Goal: Task Accomplishment & Management: Manage account settings

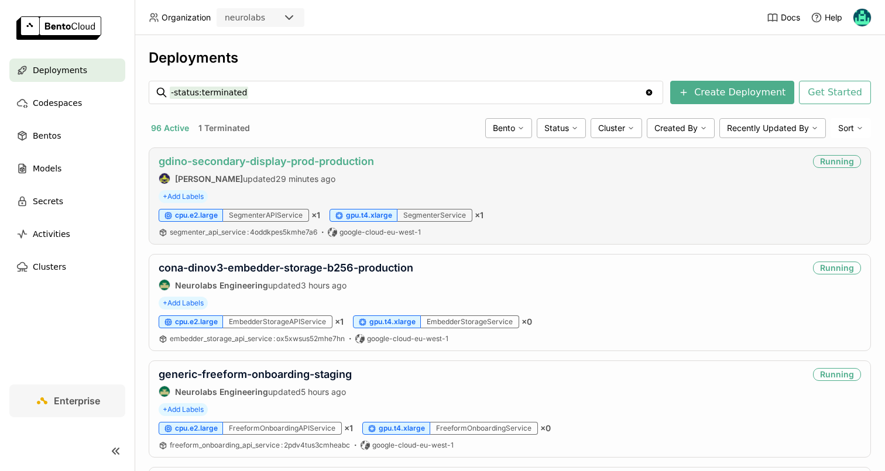
click at [249, 161] on link "gdino-secondary-display-prod-production" at bounding box center [266, 161] width 215 height 12
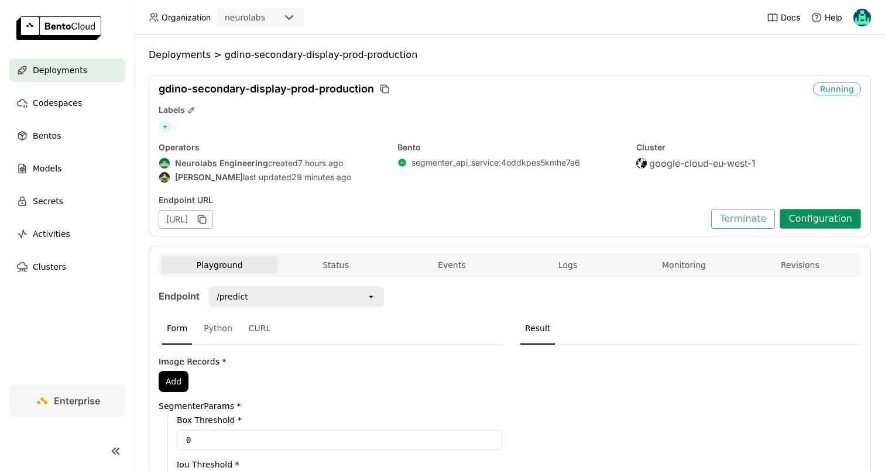
click at [831, 220] on button "Configuration" at bounding box center [819, 219] width 81 height 20
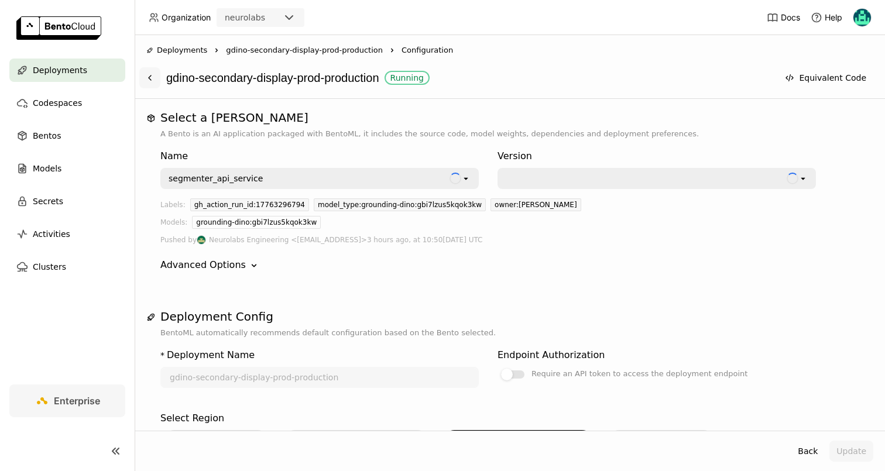
click at [150, 75] on icon at bounding box center [150, 77] width 2 height 5
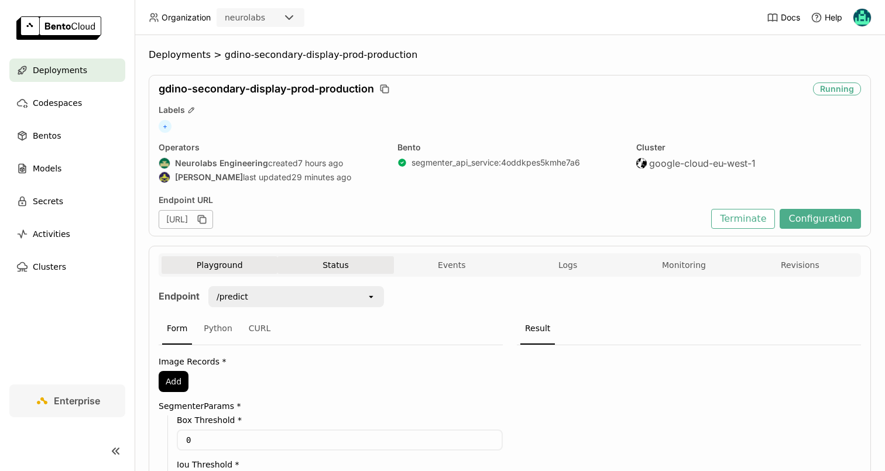
click at [337, 259] on button "Status" at bounding box center [335, 265] width 116 height 18
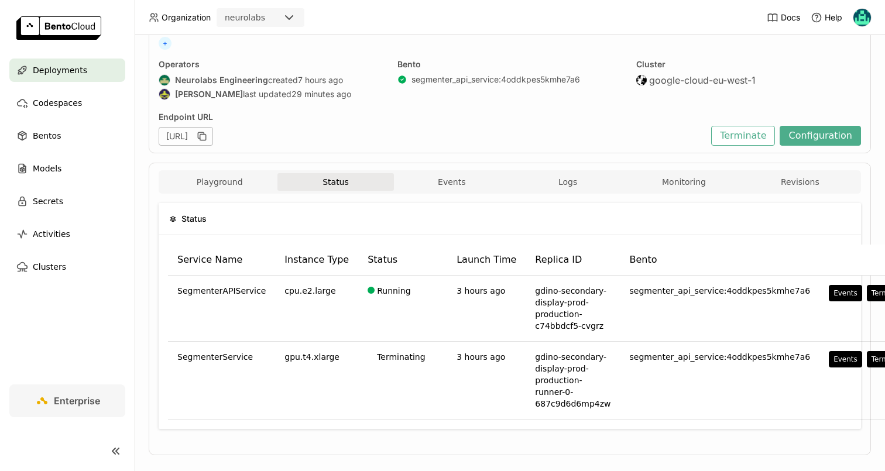
scroll to position [87, 0]
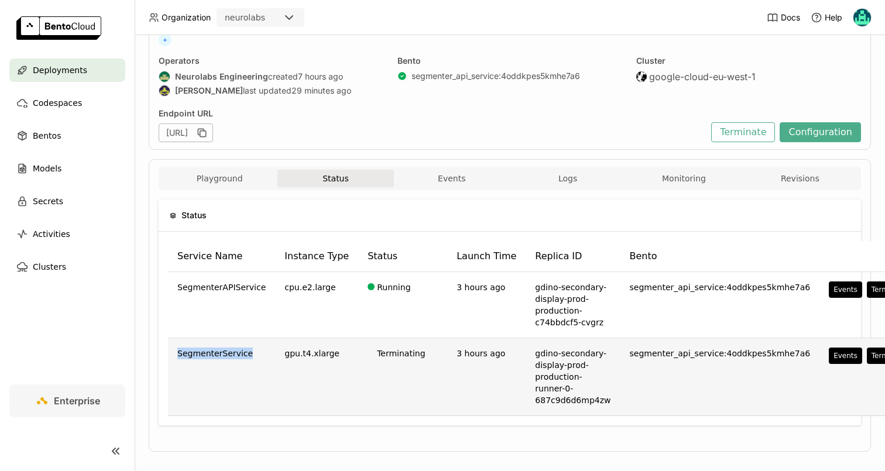
drag, startPoint x: 179, startPoint y: 354, endPoint x: 258, endPoint y: 357, distance: 79.1
click at [258, 357] on div "SegmenterService" at bounding box center [221, 354] width 88 height 12
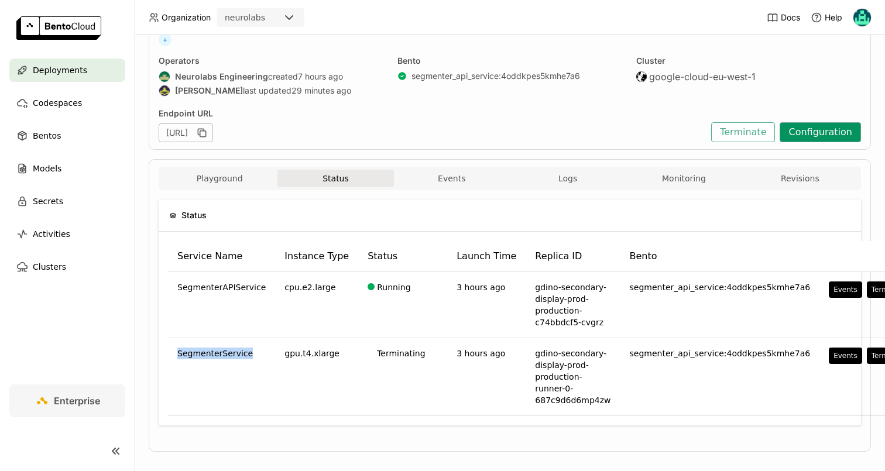
click at [798, 135] on button "Configuration" at bounding box center [819, 132] width 81 height 20
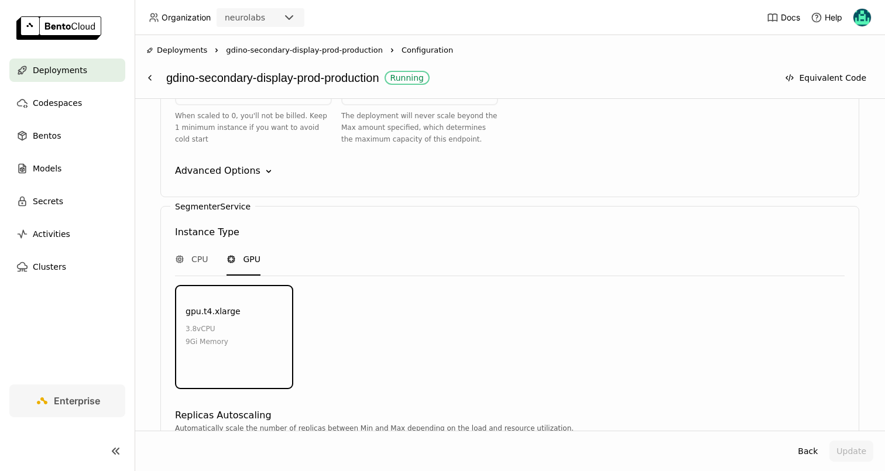
scroll to position [1360, 0]
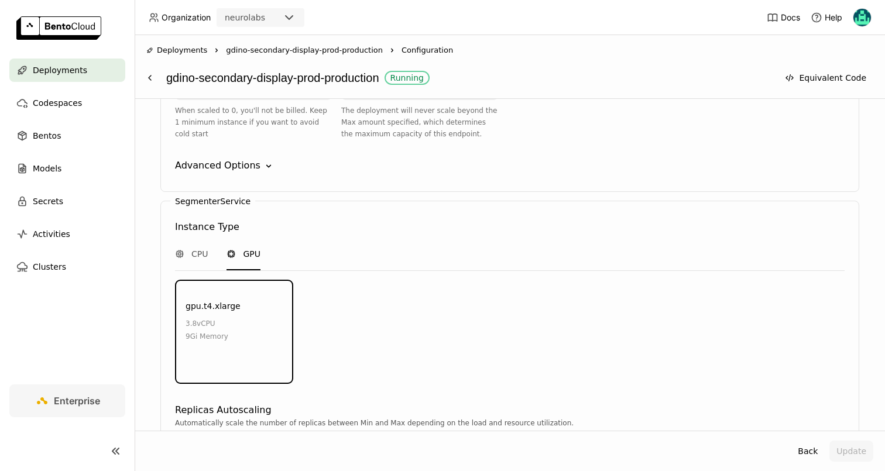
click at [193, 197] on label "SegmenterService" at bounding box center [212, 201] width 75 height 9
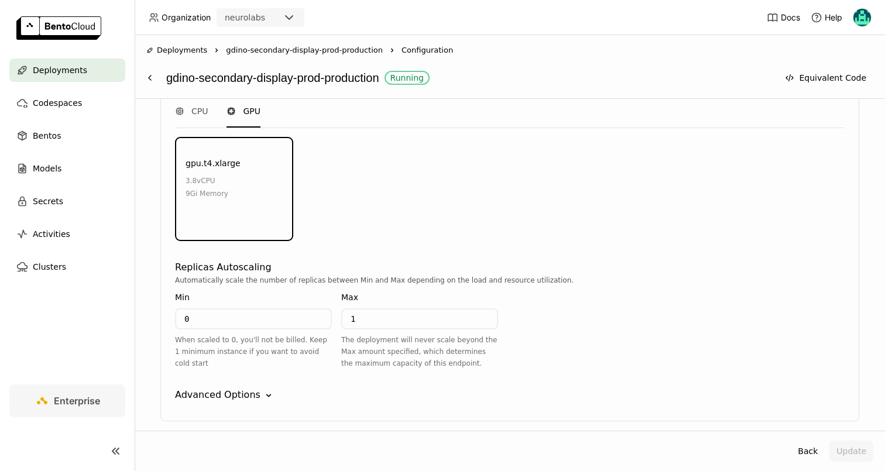
scroll to position [1513, 0]
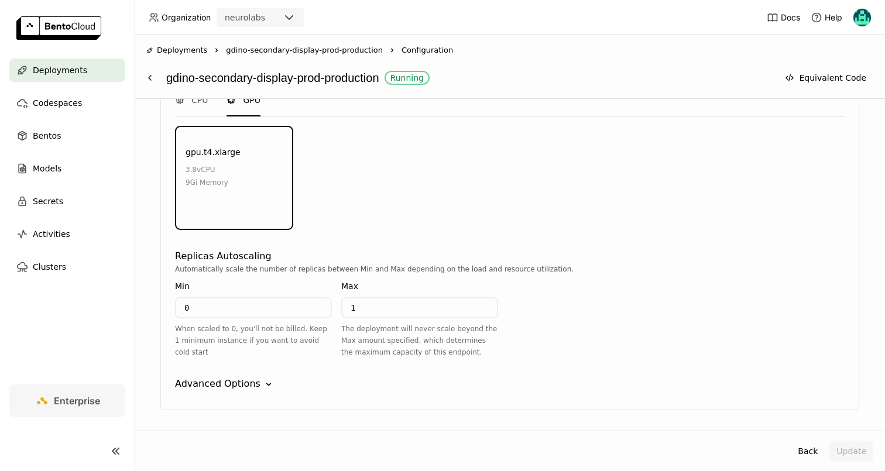
click at [190, 377] on div "Advanced Options" at bounding box center [217, 384] width 85 height 14
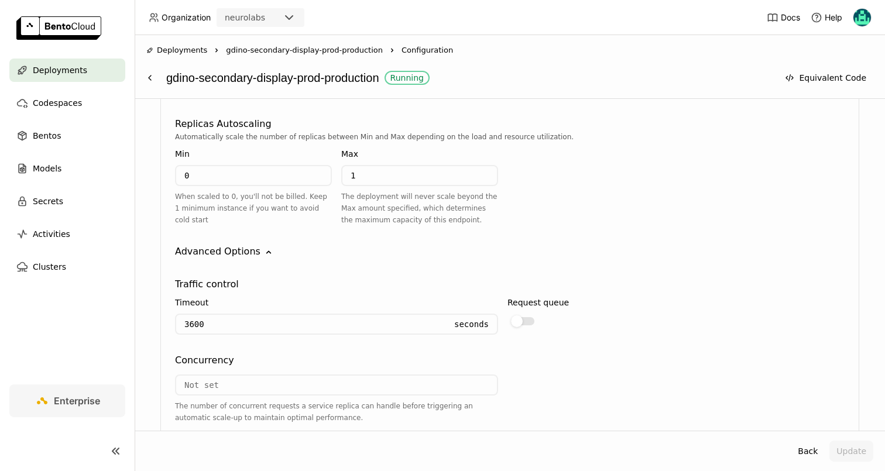
scroll to position [1660, 0]
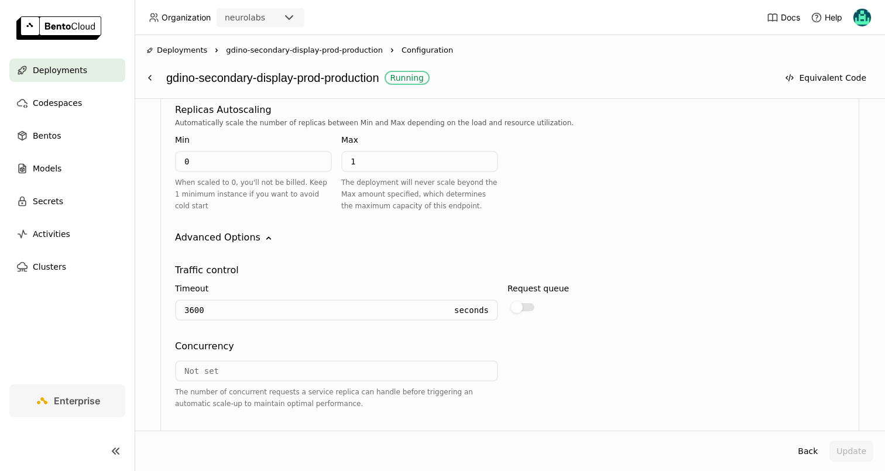
click at [213, 362] on input "number" at bounding box center [336, 371] width 321 height 19
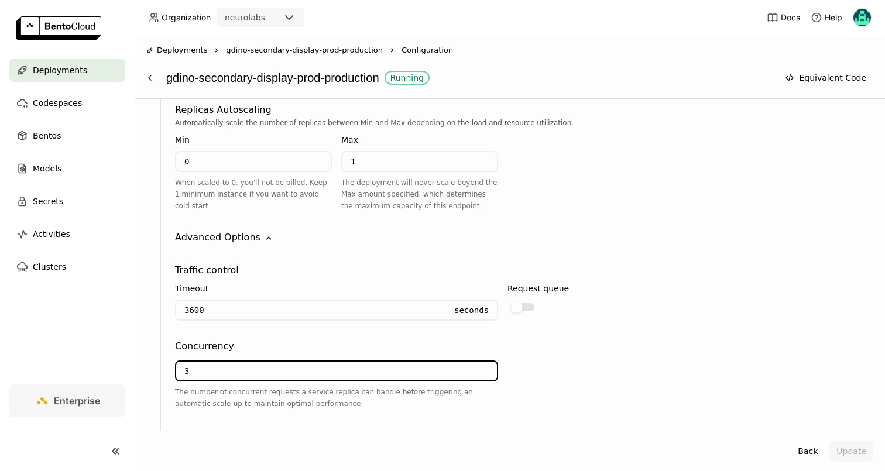
drag, startPoint x: 199, startPoint y: 336, endPoint x: 177, endPoint y: 334, distance: 22.4
click at [177, 362] on input "3" at bounding box center [336, 371] width 321 height 19
click at [195, 362] on input "3" at bounding box center [336, 371] width 321 height 19
drag, startPoint x: 204, startPoint y: 333, endPoint x: 179, endPoint y: 334, distance: 24.6
click at [179, 362] on input "3" at bounding box center [336, 371] width 321 height 19
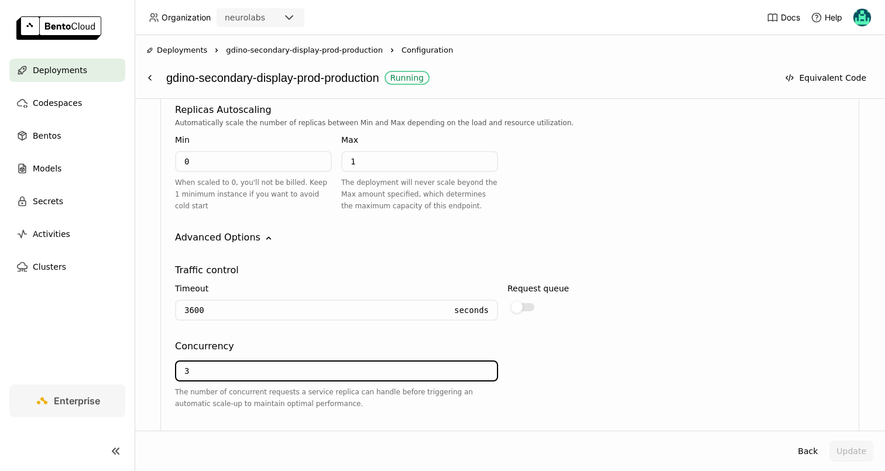
click at [197, 362] on input "3" at bounding box center [336, 371] width 321 height 19
type input "3"
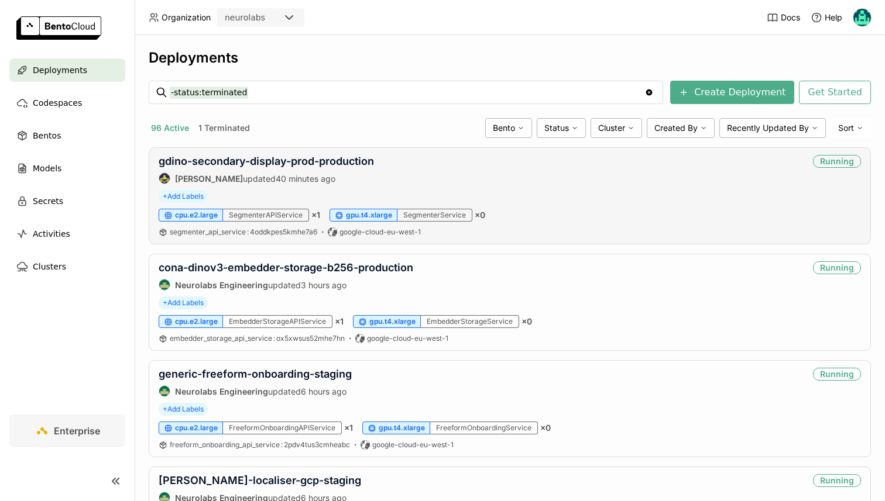
click at [252, 168] on div "gdino-secondary-display-prod-production [PERSON_NAME] updated 40 minutes ago" at bounding box center [266, 169] width 215 height 29
click at [264, 163] on link "gdino-secondary-display-prod-production" at bounding box center [266, 161] width 215 height 12
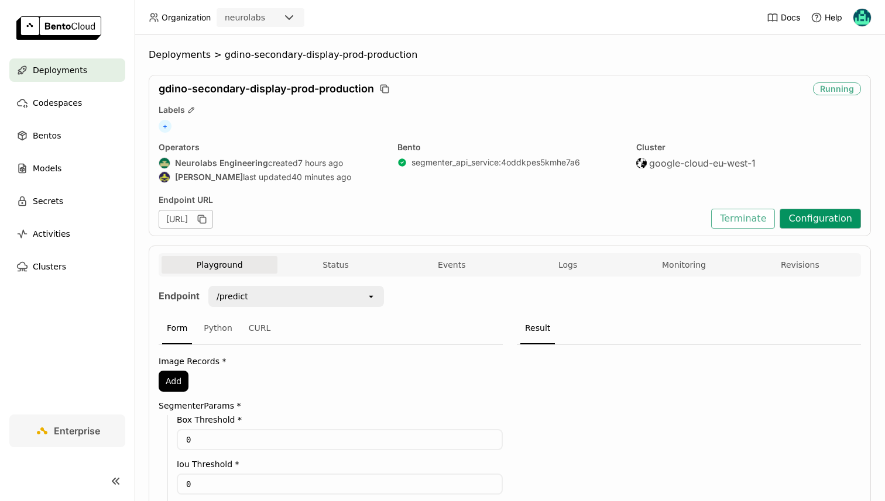
click at [829, 221] on button "Configuration" at bounding box center [819, 219] width 81 height 20
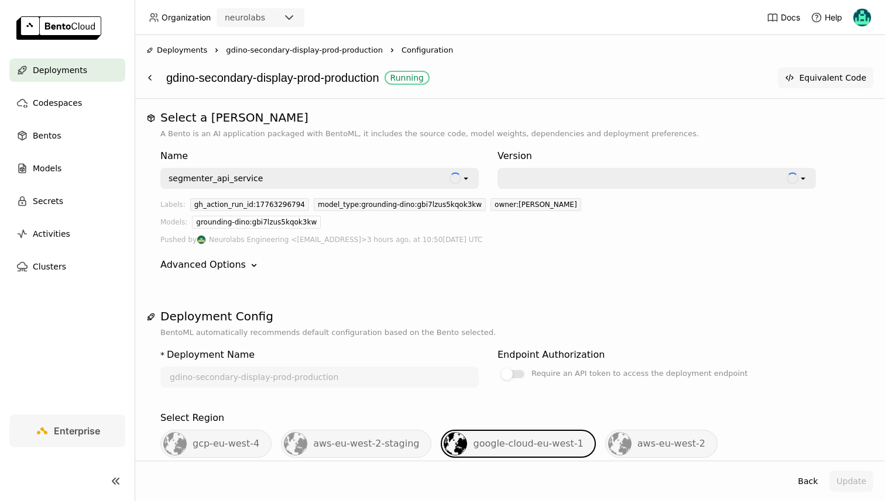
click at [831, 74] on button "Equivalent Code" at bounding box center [825, 77] width 95 height 21
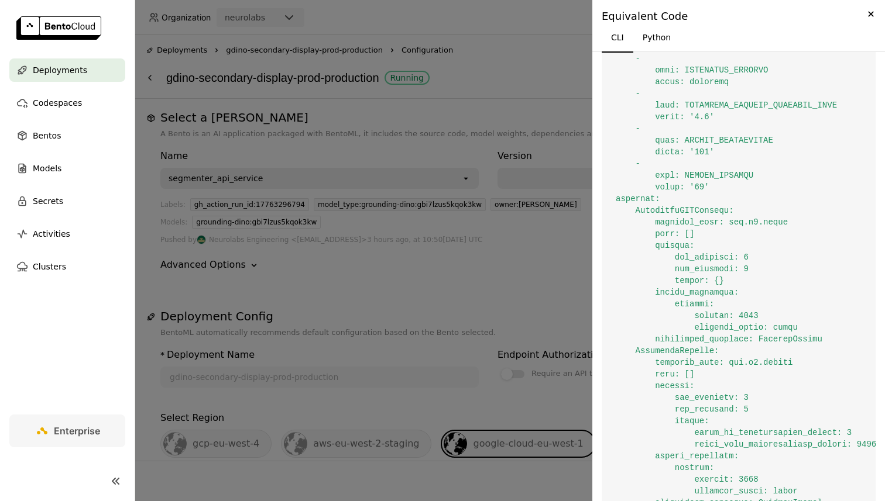
scroll to position [776, 0]
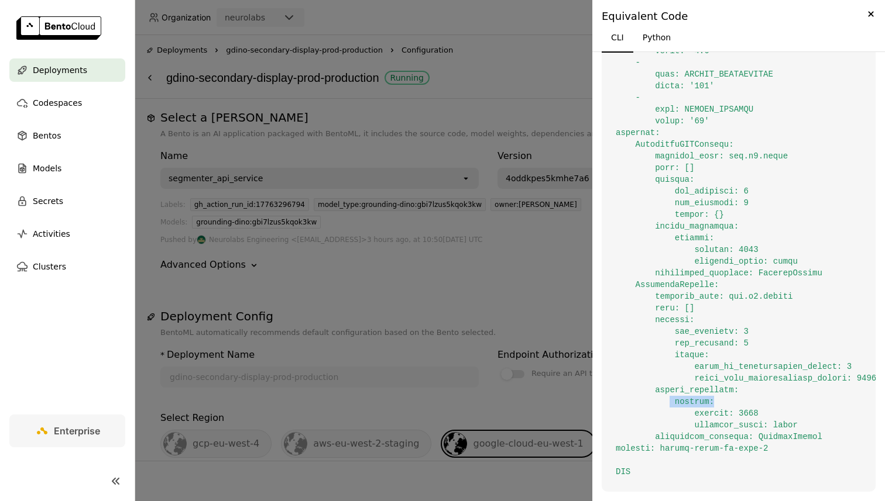
drag, startPoint x: 668, startPoint y: 400, endPoint x: 721, endPoint y: 405, distance: 54.1
click at [483, 290] on div at bounding box center [442, 250] width 885 height 501
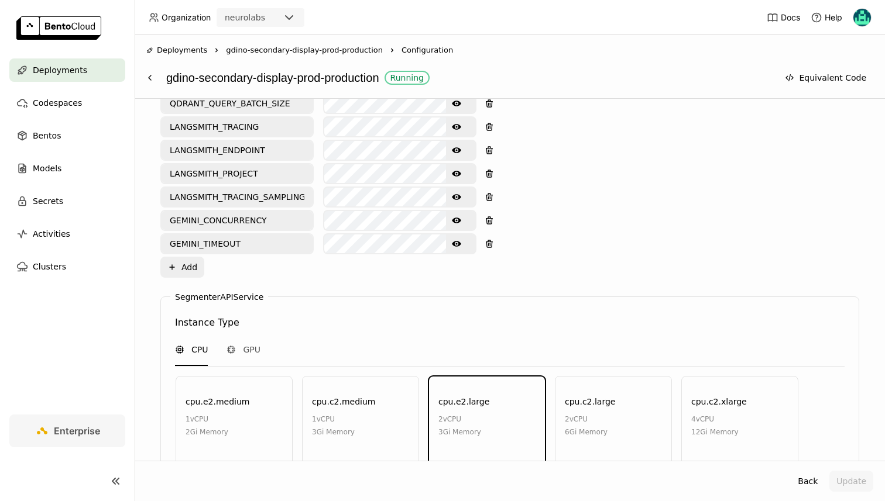
click at [348, 316] on div "Instance Type" at bounding box center [509, 323] width 669 height 14
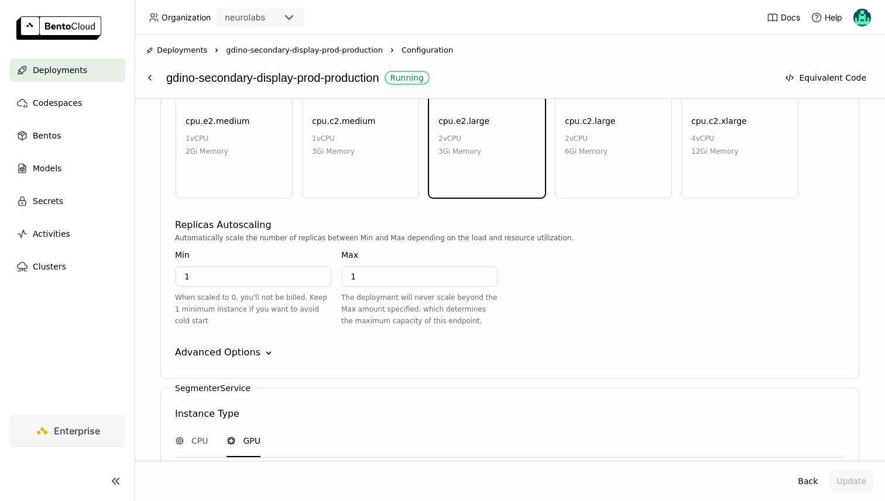
scroll to position [1202, 0]
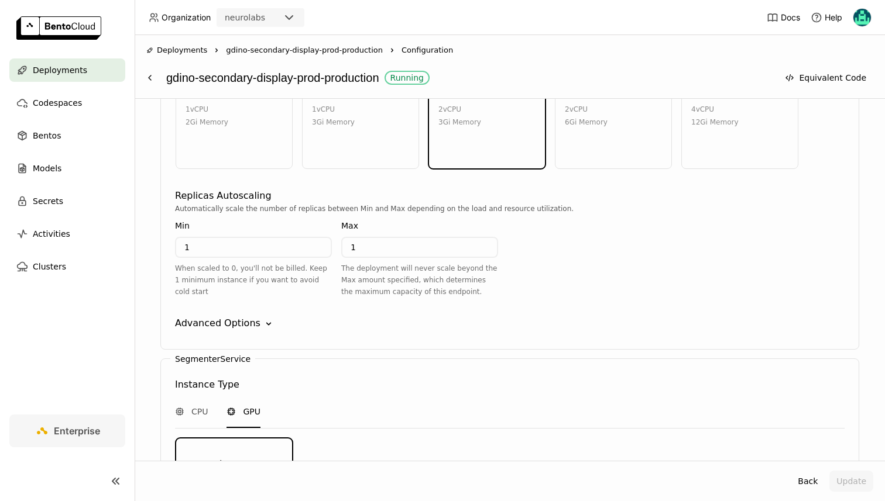
click at [205, 277] on div "SegmenterAPIService Instance Type CPU GPU cpu.e2.medium 1 vCPU 2Gi Memory cpu.c…" at bounding box center [509, 168] width 699 height 363
click at [206, 317] on div "Advanced Options" at bounding box center [217, 324] width 85 height 14
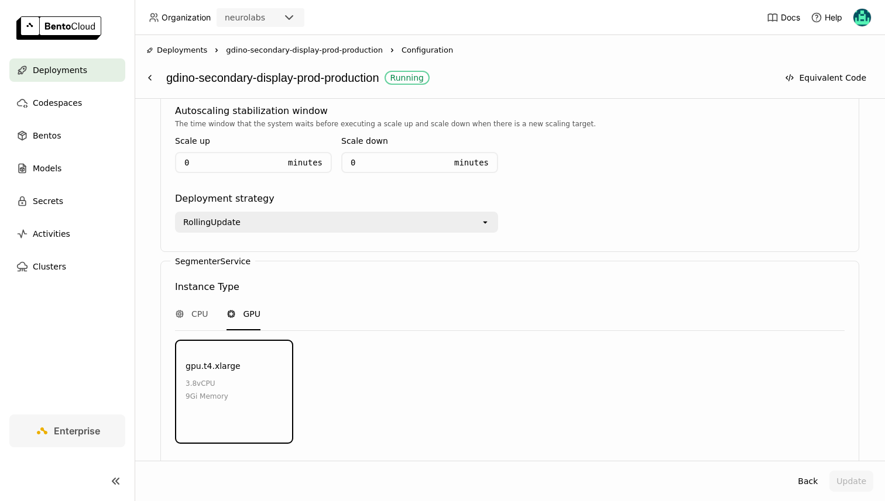
scroll to position [1795, 0]
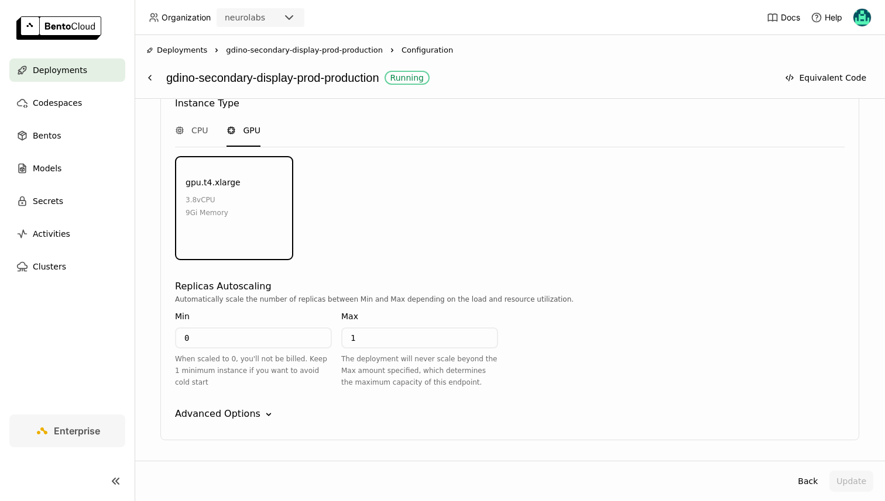
click at [199, 407] on div "Advanced Options" at bounding box center [217, 414] width 85 height 14
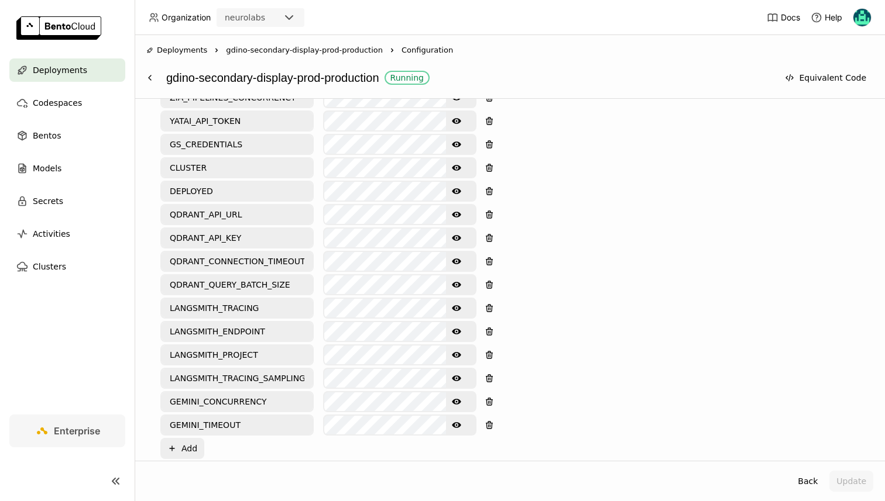
scroll to position [690, 0]
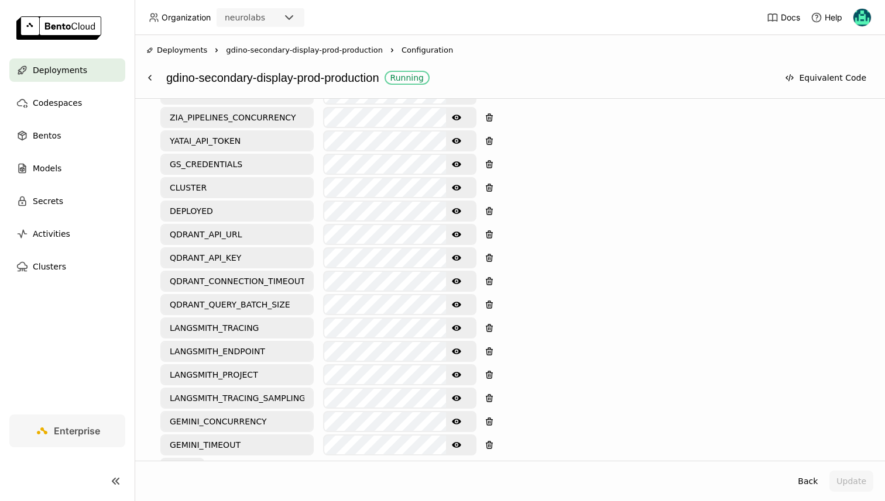
click at [153, 89] on div "Deployments Right gdino-secondary-display-prod-production Right Configuration g…" at bounding box center [510, 67] width 750 height 64
click at [150, 71] on button at bounding box center [149, 77] width 21 height 21
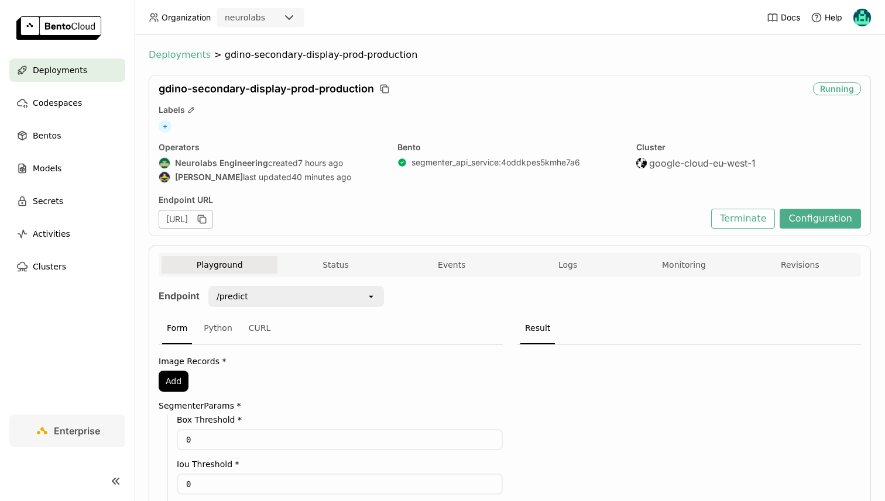
click at [193, 57] on span "Deployments" at bounding box center [180, 55] width 62 height 12
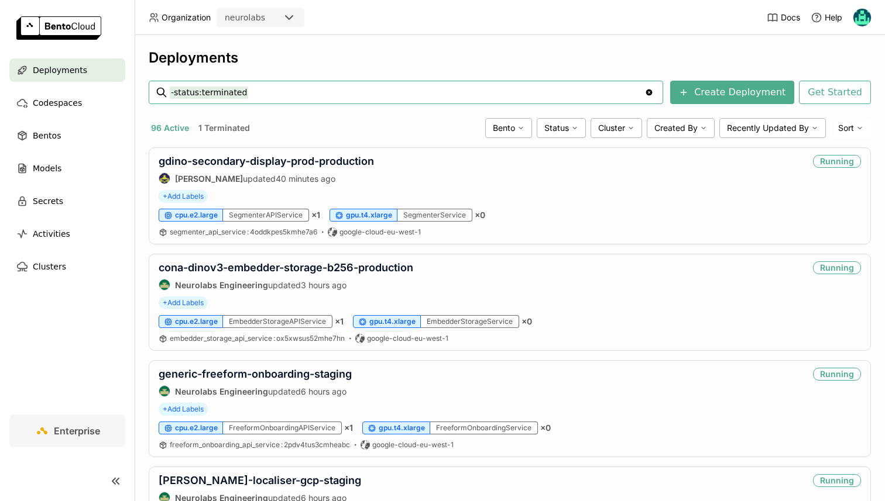
click at [239, 98] on input "-status:terminated" at bounding box center [407, 92] width 474 height 19
type input "dinov3"
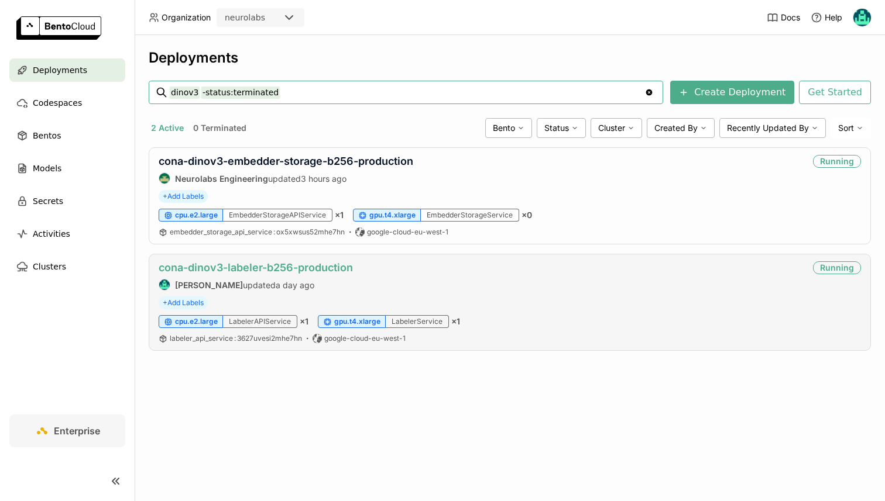
click at [240, 263] on link "cona-dinov3-labeler-b256-production" at bounding box center [256, 268] width 194 height 12
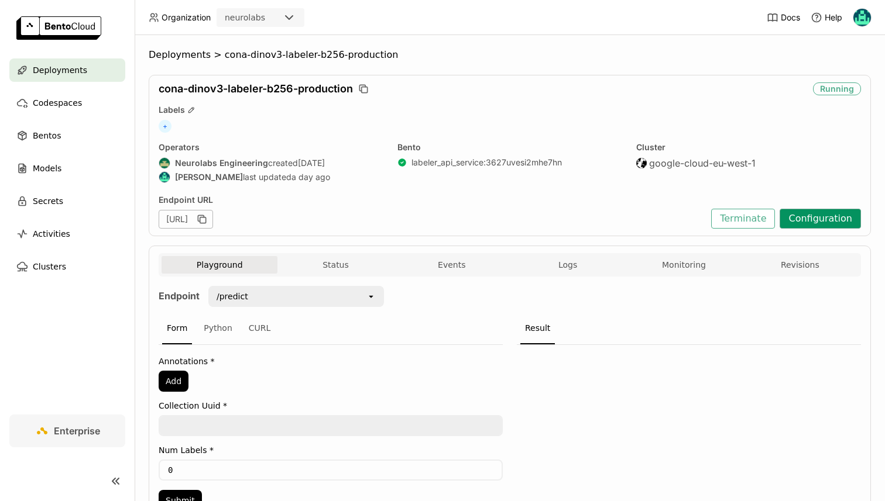
click at [833, 214] on button "Configuration" at bounding box center [819, 219] width 81 height 20
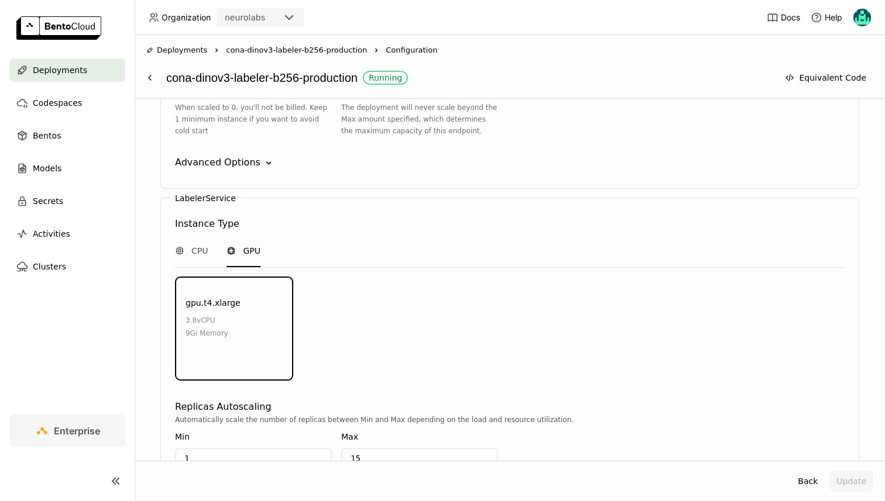
scroll to position [1381, 0]
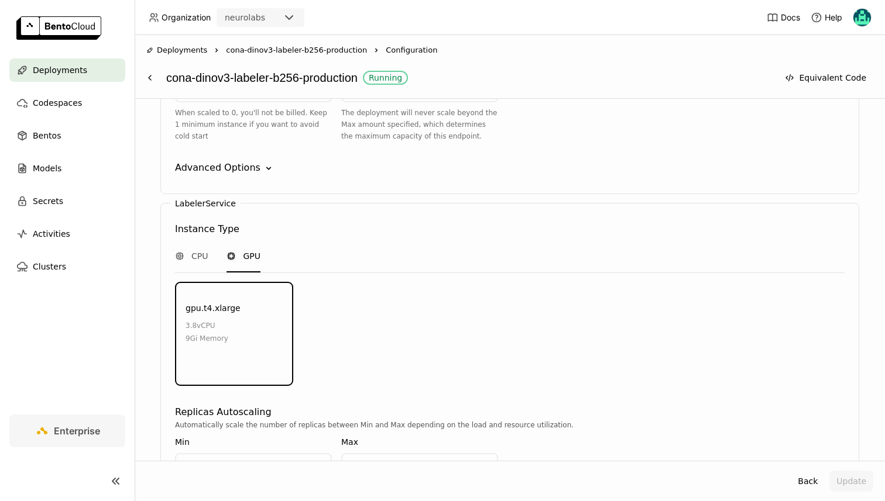
click at [202, 199] on label "LabelerService" at bounding box center [205, 203] width 61 height 9
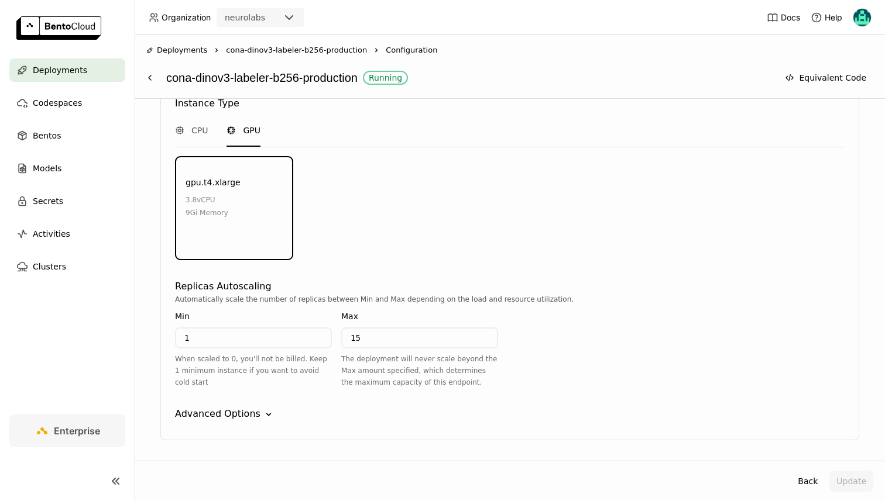
click at [194, 407] on div "Advanced Options" at bounding box center [217, 414] width 85 height 14
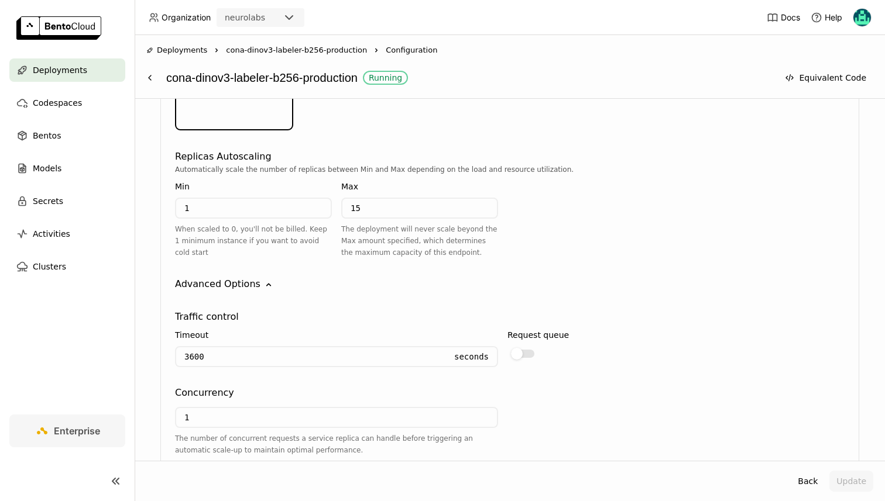
scroll to position [1642, 0]
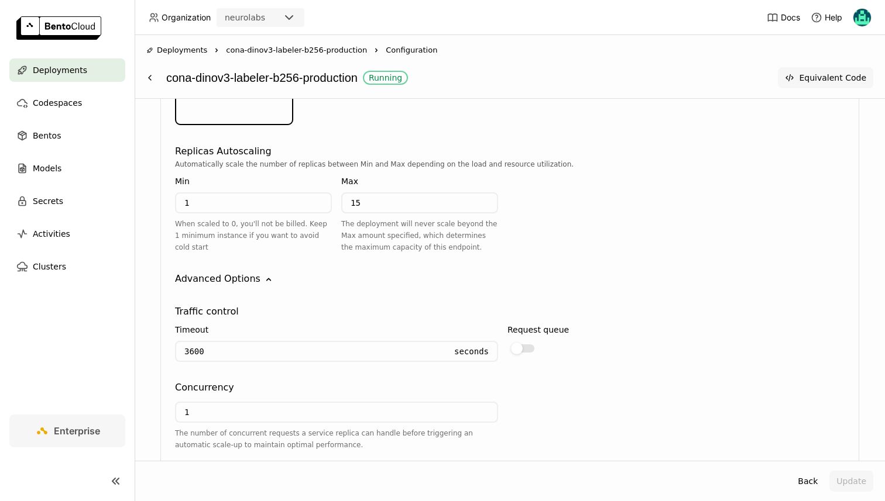
click at [804, 77] on button "Equivalent Code" at bounding box center [825, 77] width 95 height 21
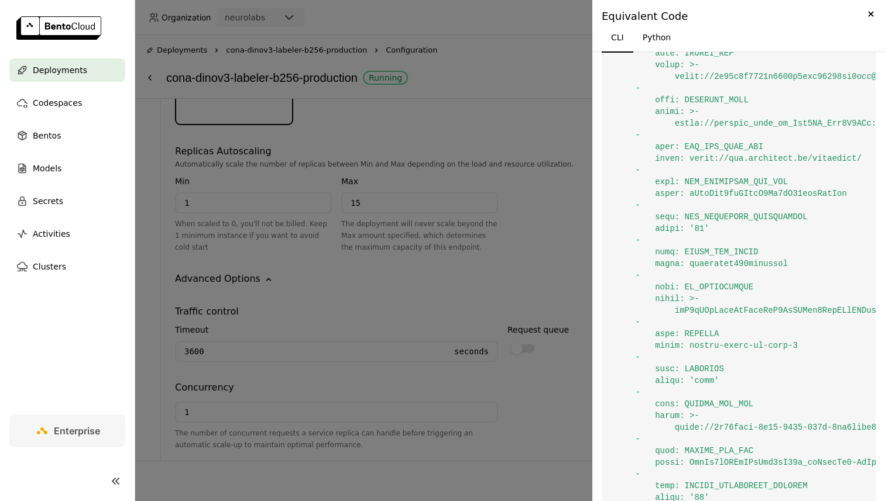
scroll to position [823, 0]
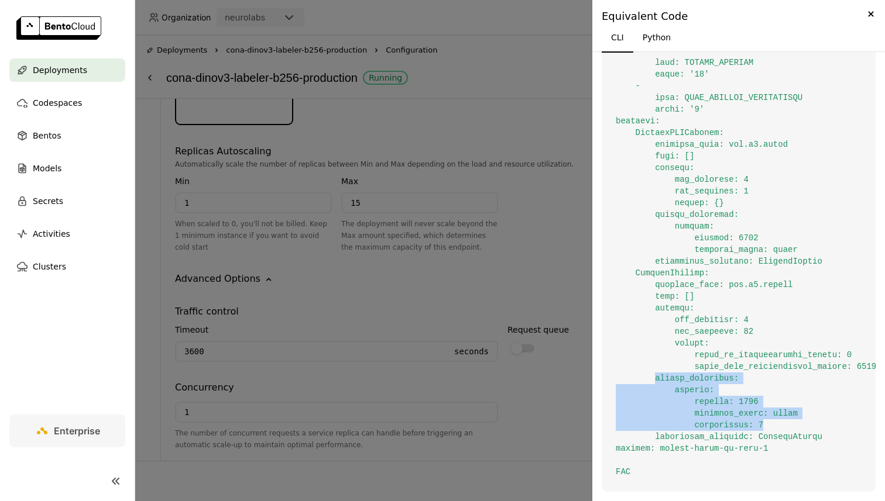
drag, startPoint x: 656, startPoint y: 378, endPoint x: 766, endPoint y: 421, distance: 117.7
drag, startPoint x: 770, startPoint y: 422, endPoint x: 676, endPoint y: 386, distance: 101.7
